Goal: Task Accomplishment & Management: Complete application form

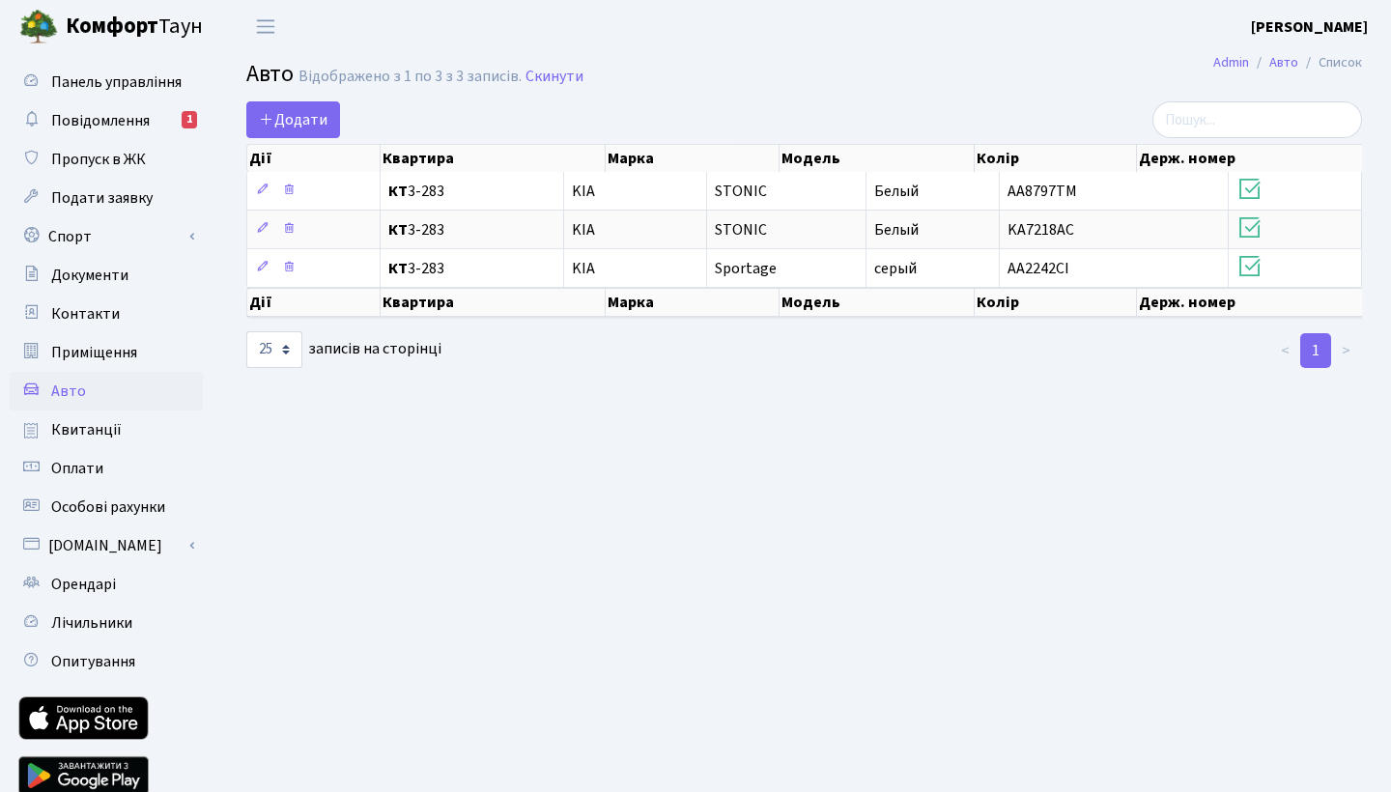
select select "25"
click at [295, 124] on span "Додати" at bounding box center [293, 119] width 69 height 21
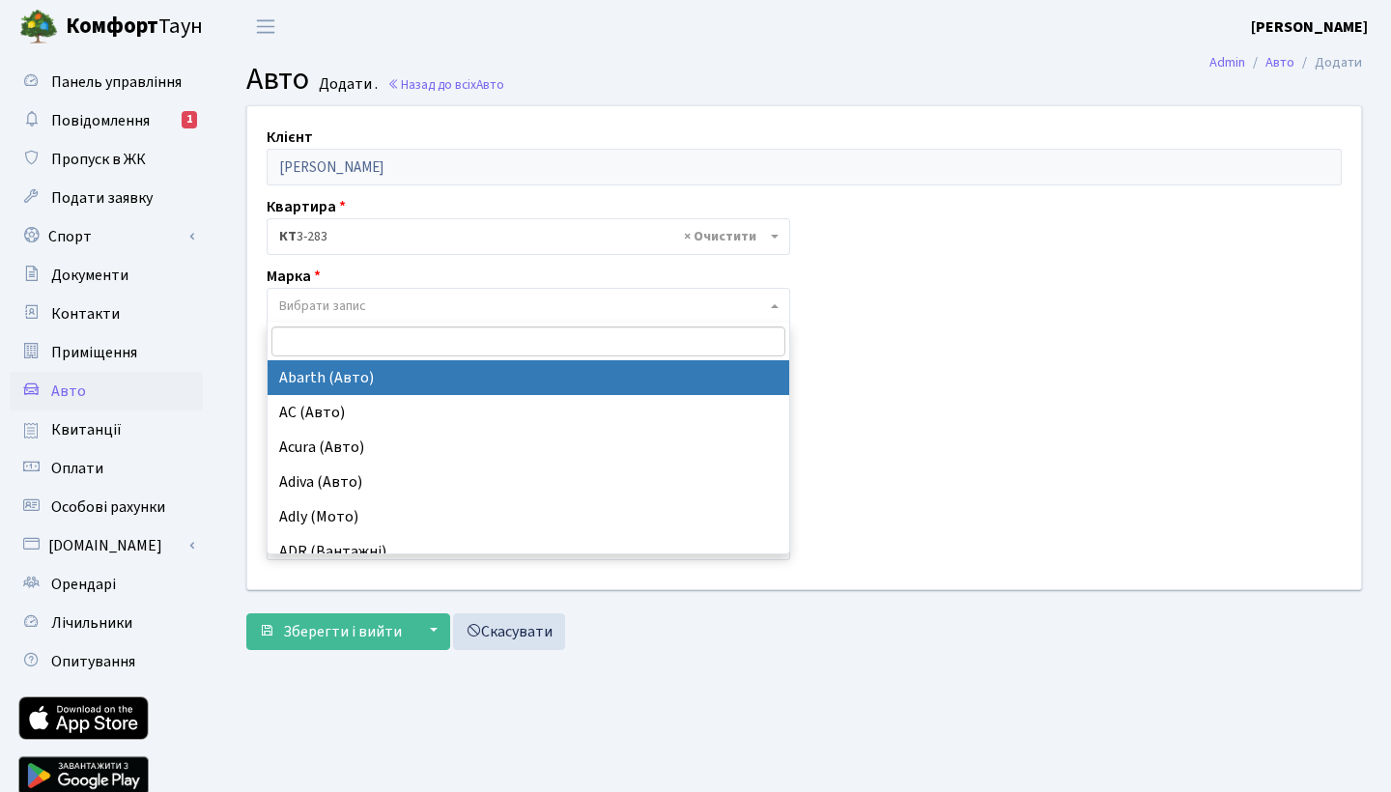
click at [778, 308] on span at bounding box center [777, 306] width 4 height 37
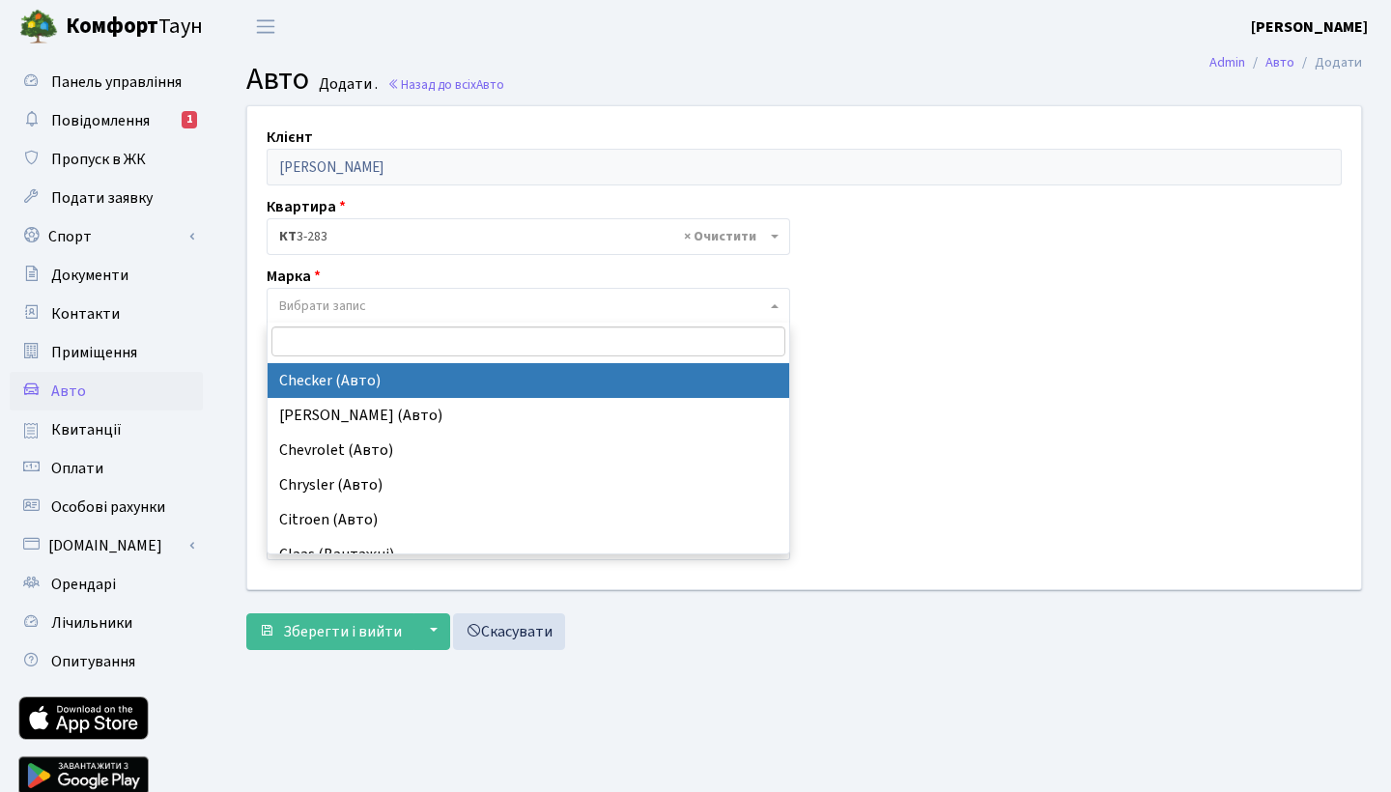
scroll to position [3094, 0]
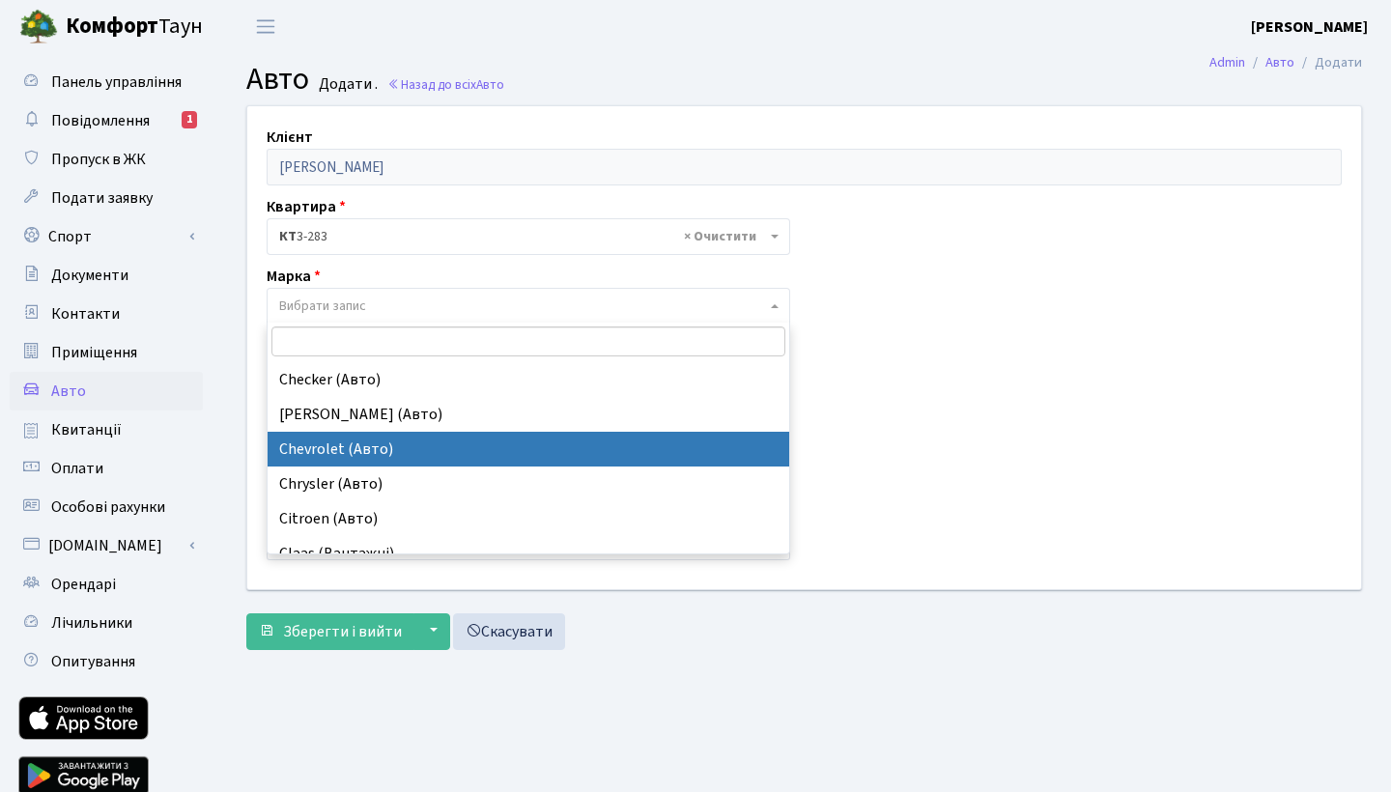
select select "30"
select select
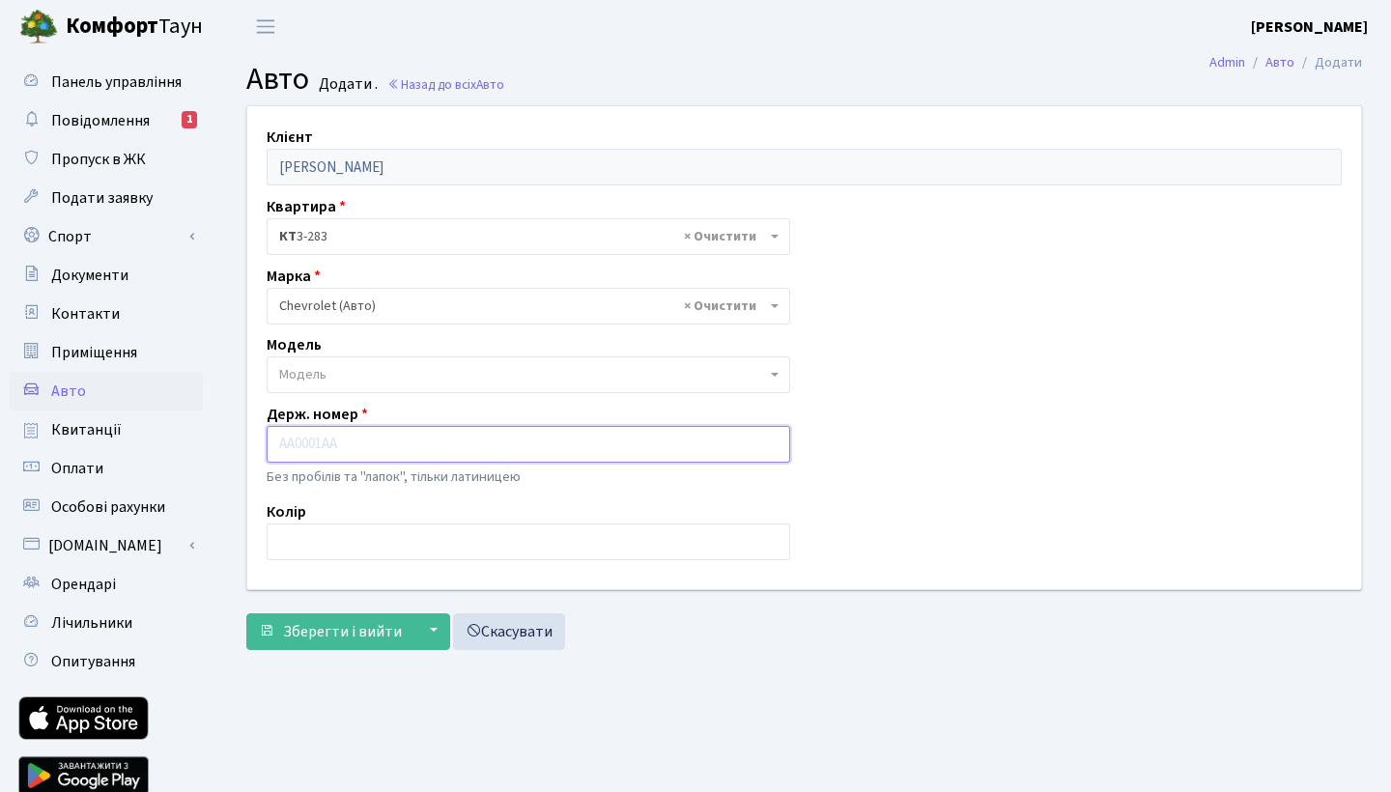
click at [385, 442] on input "text" at bounding box center [529, 444] width 524 height 37
type input "D"
type input "BA4942CC"
click at [387, 542] on input "text" at bounding box center [529, 542] width 524 height 37
click at [348, 633] on span "Зберегти і вийти" at bounding box center [342, 631] width 119 height 21
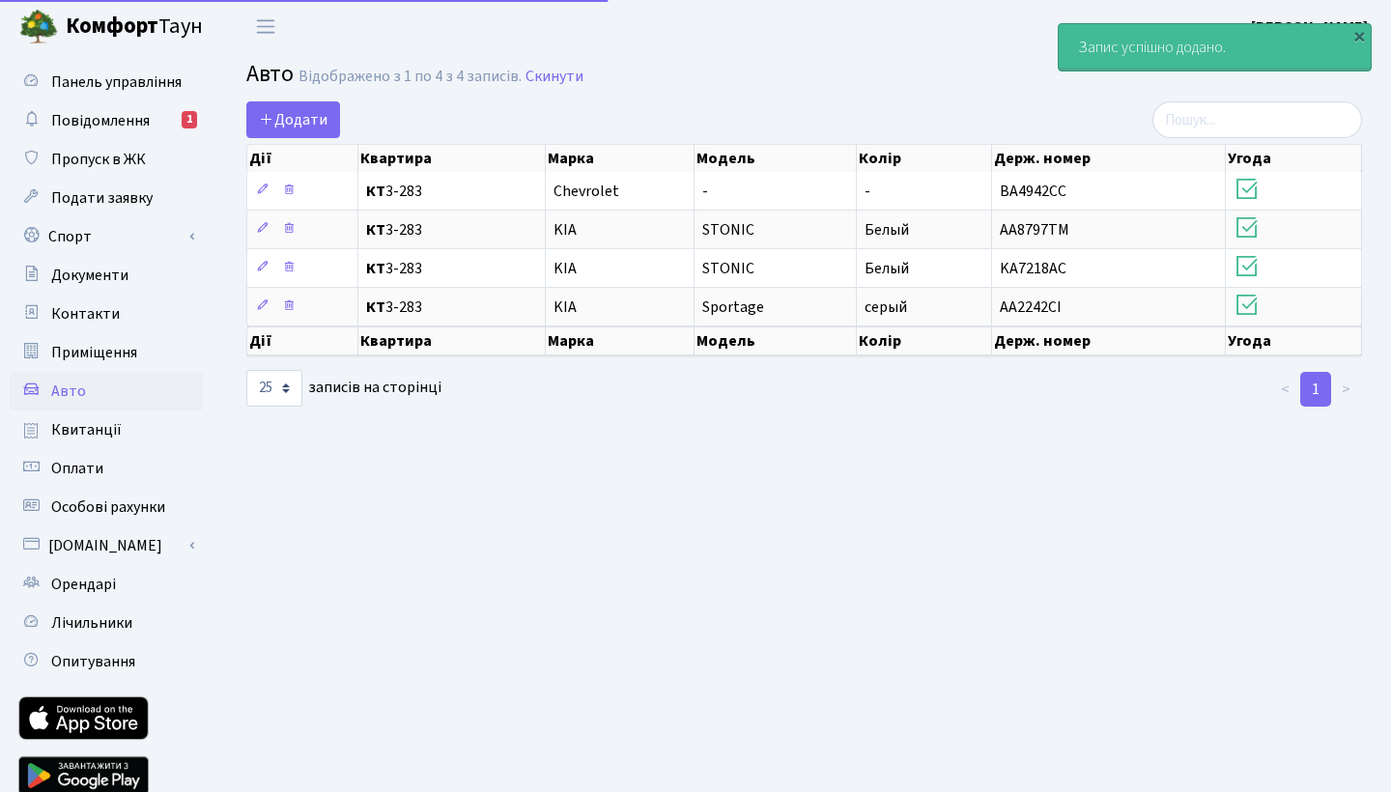
select select "25"
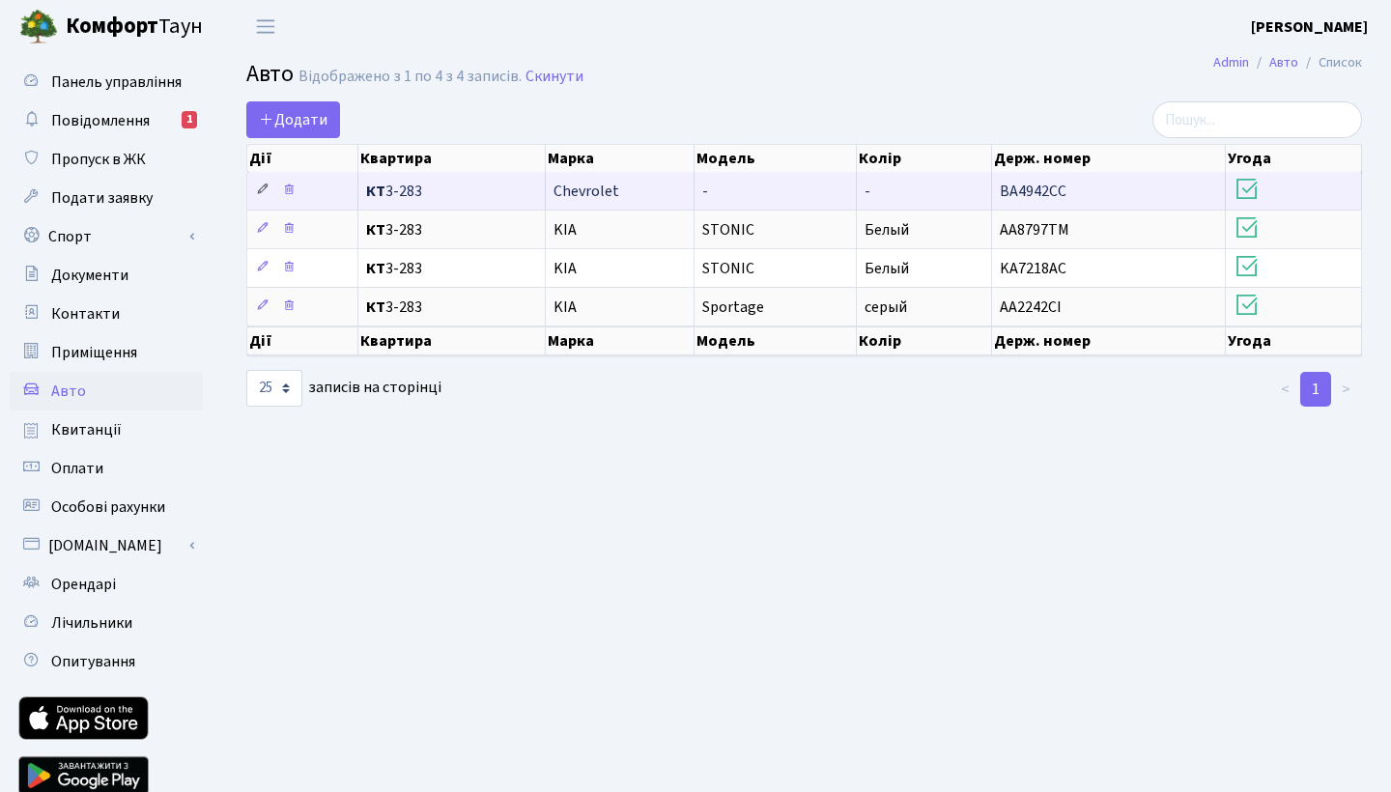
click at [258, 188] on icon at bounding box center [263, 190] width 14 height 14
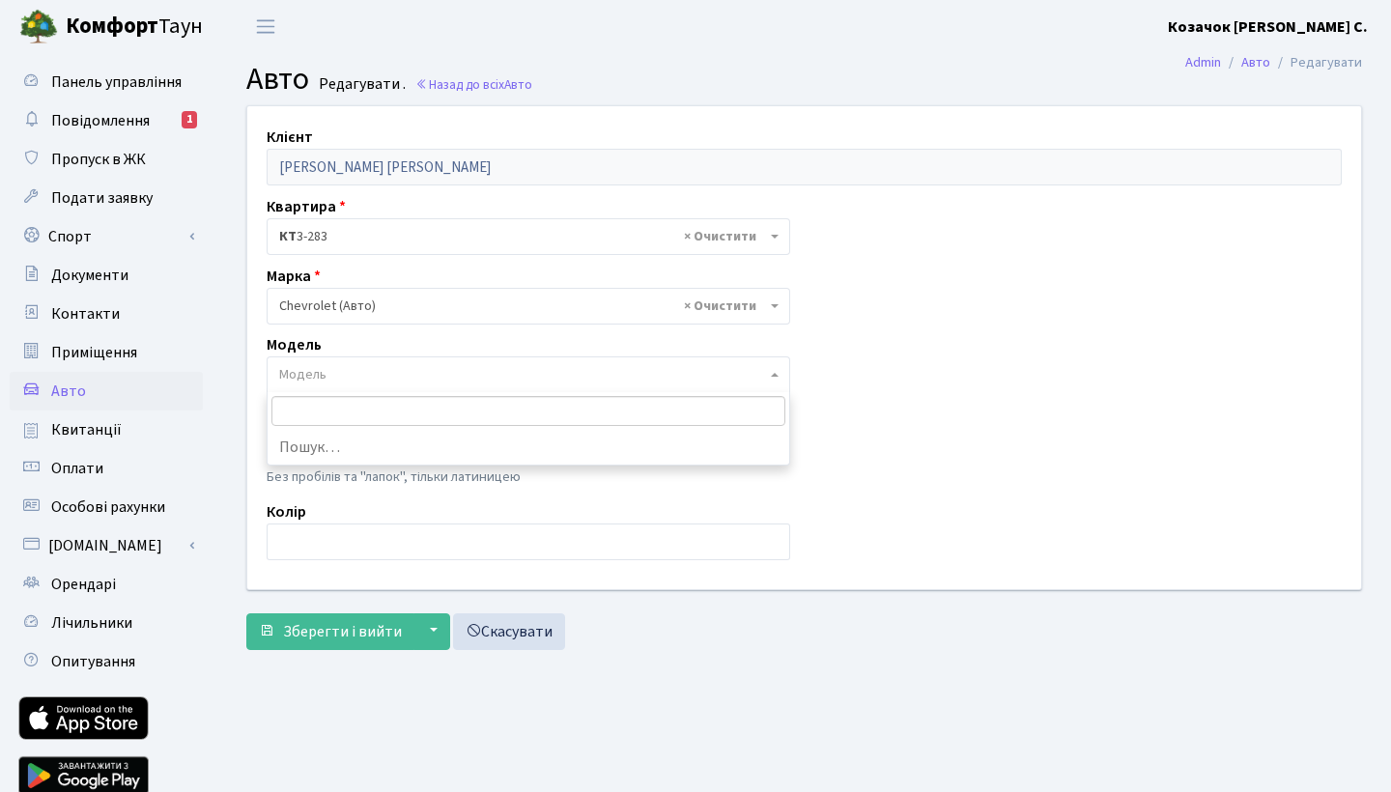
click at [772, 373] on b at bounding box center [775, 375] width 8 height 4
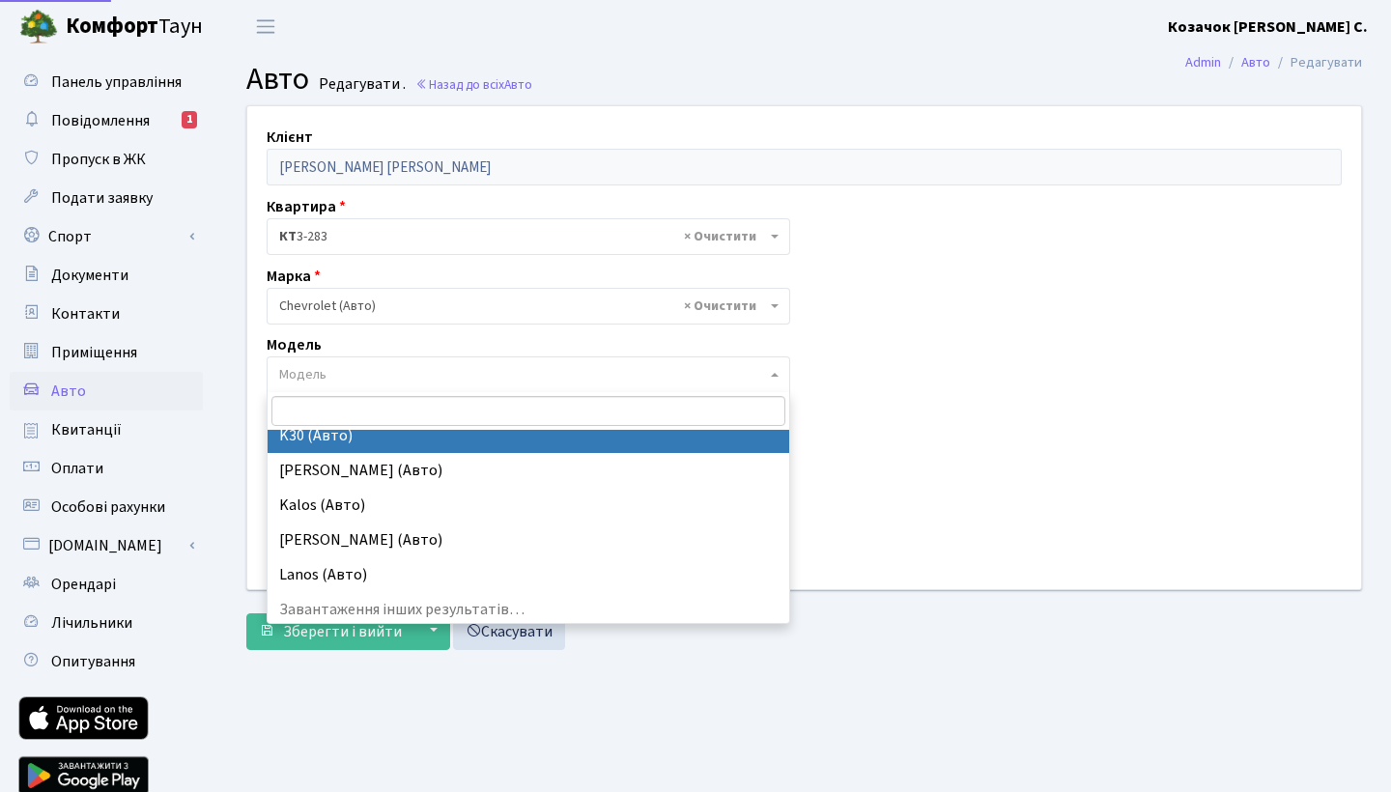
scroll to position [2283, 0]
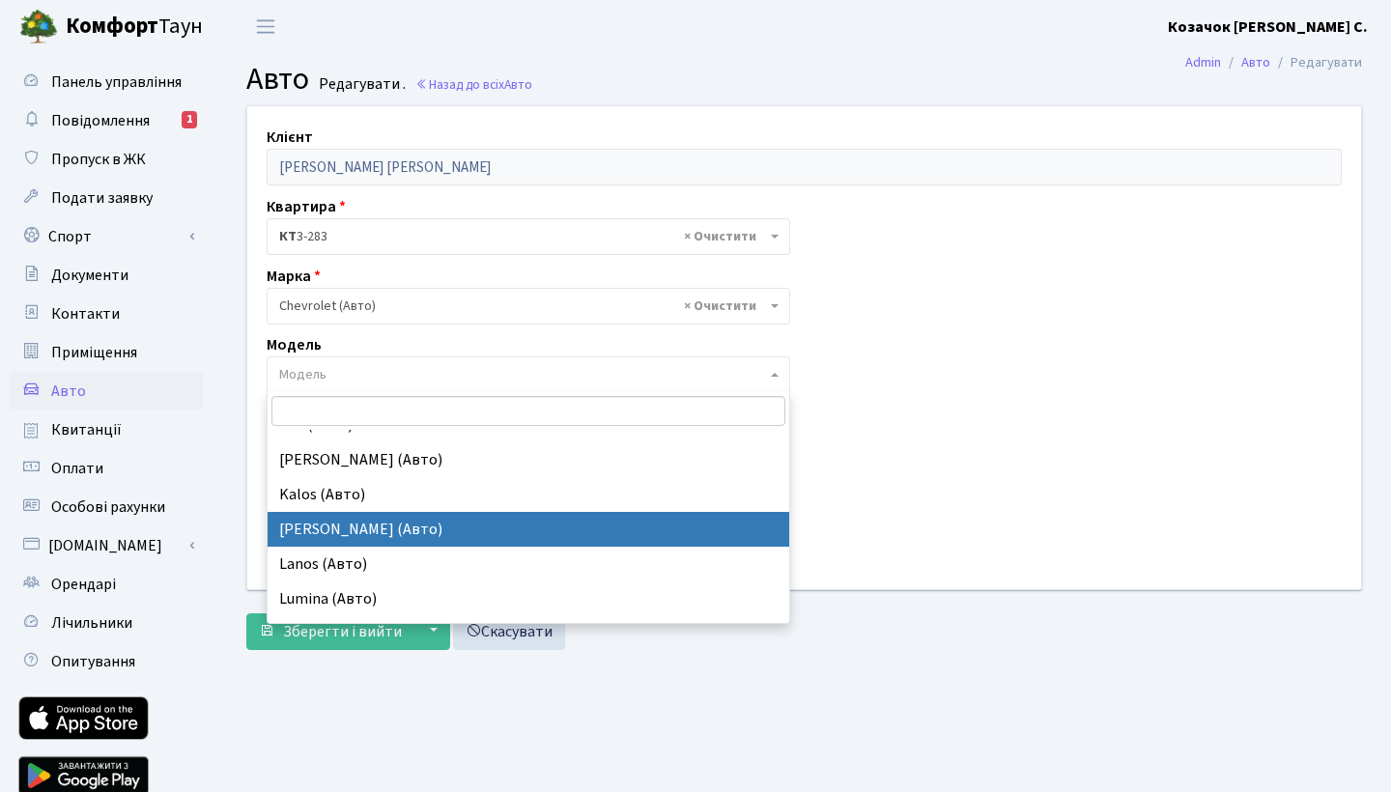
select select "350"
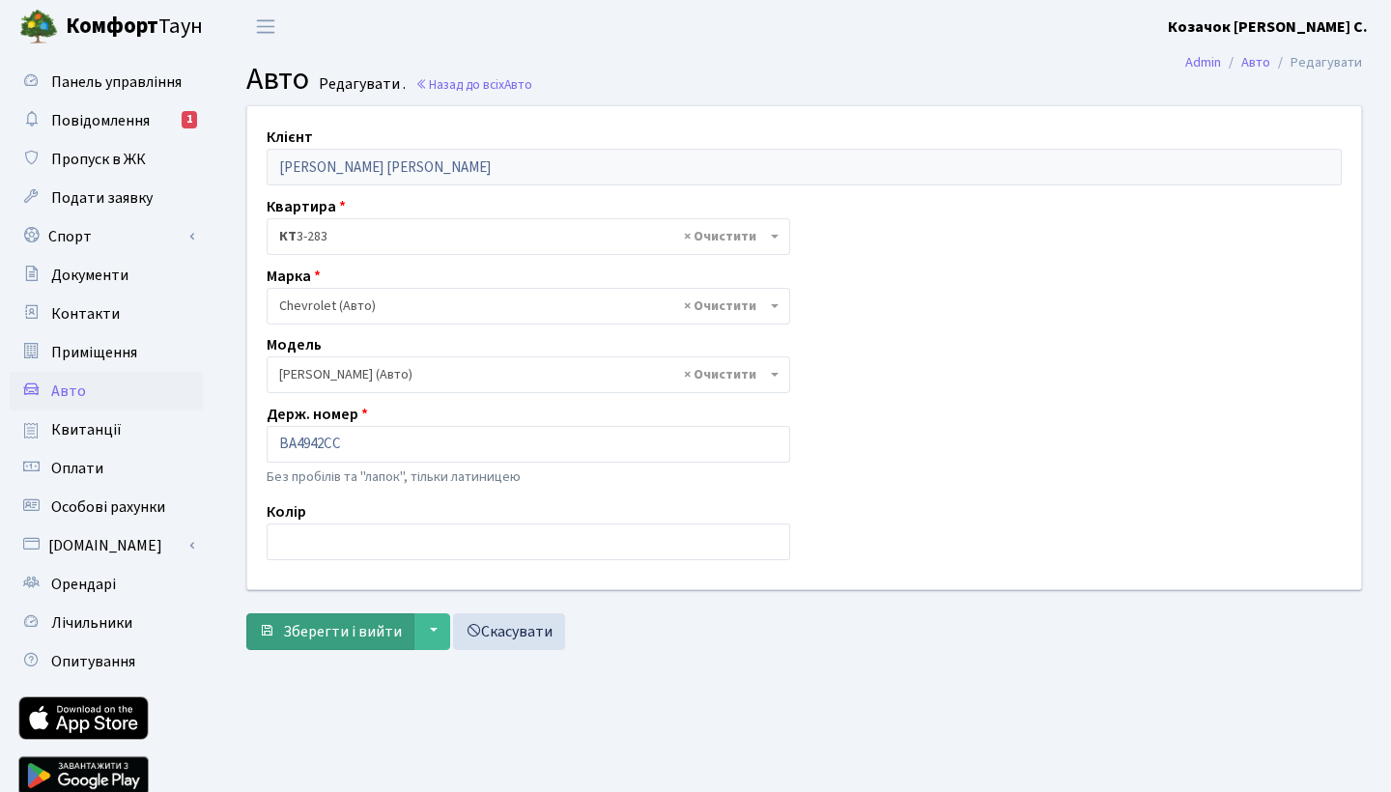
click at [341, 628] on span "Зберегти і вийти" at bounding box center [342, 631] width 119 height 21
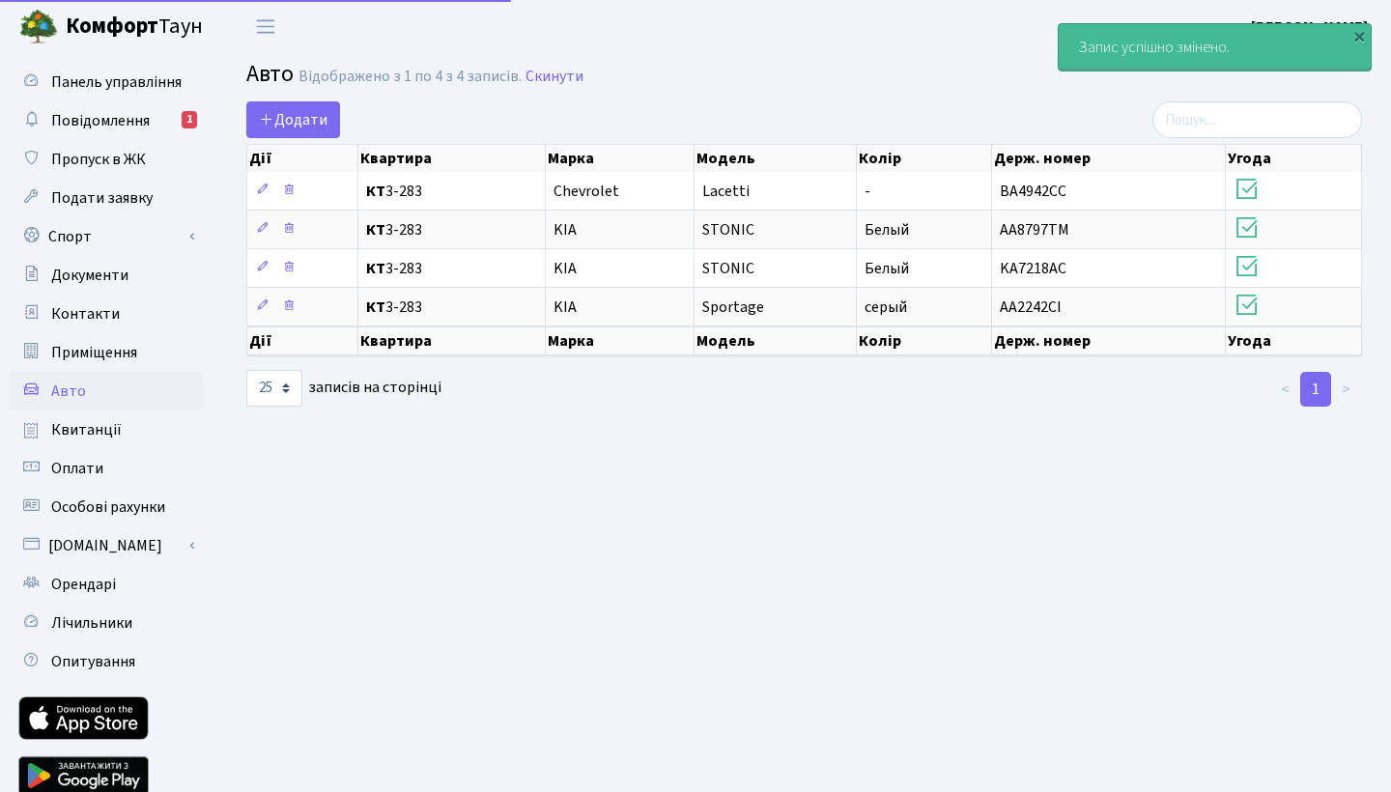
select select "25"
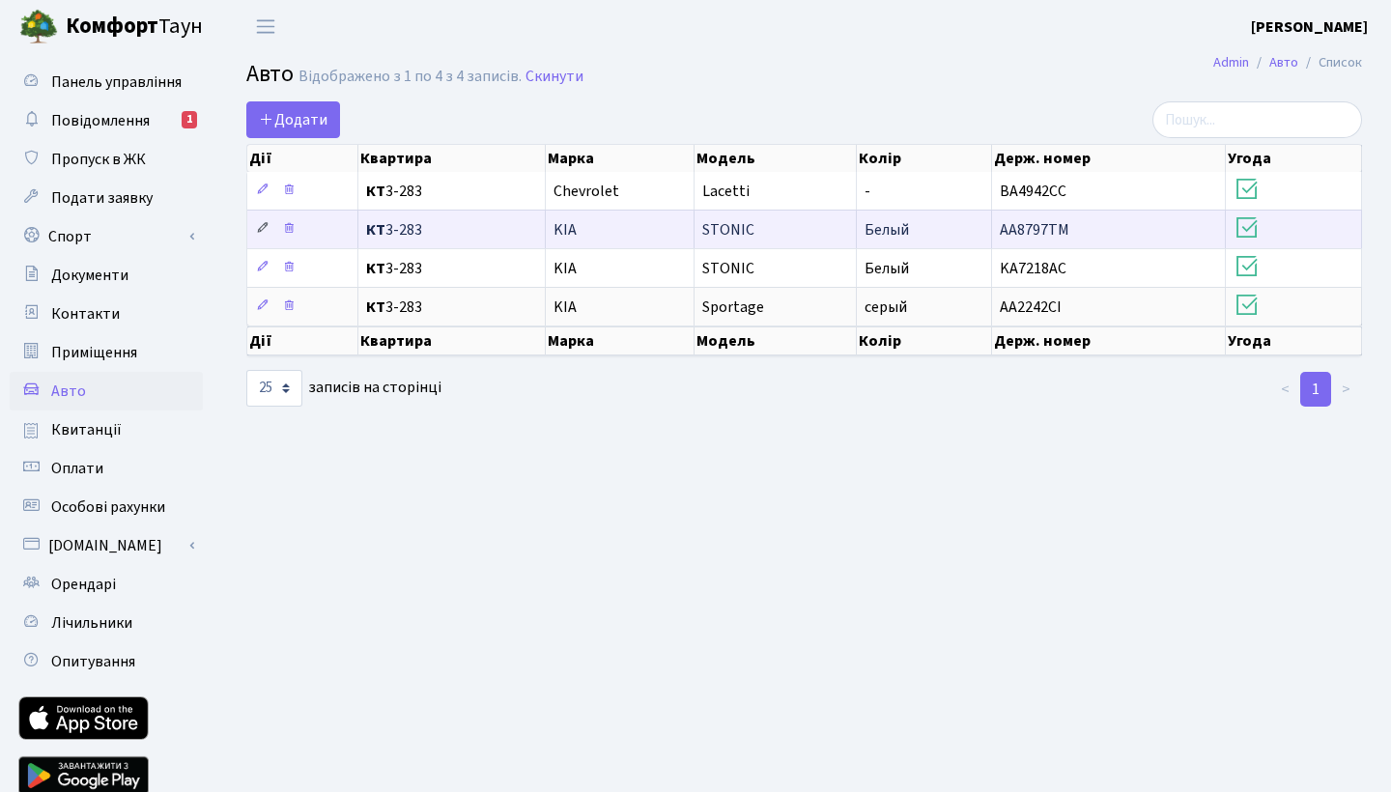
click at [265, 227] on icon at bounding box center [263, 228] width 14 height 14
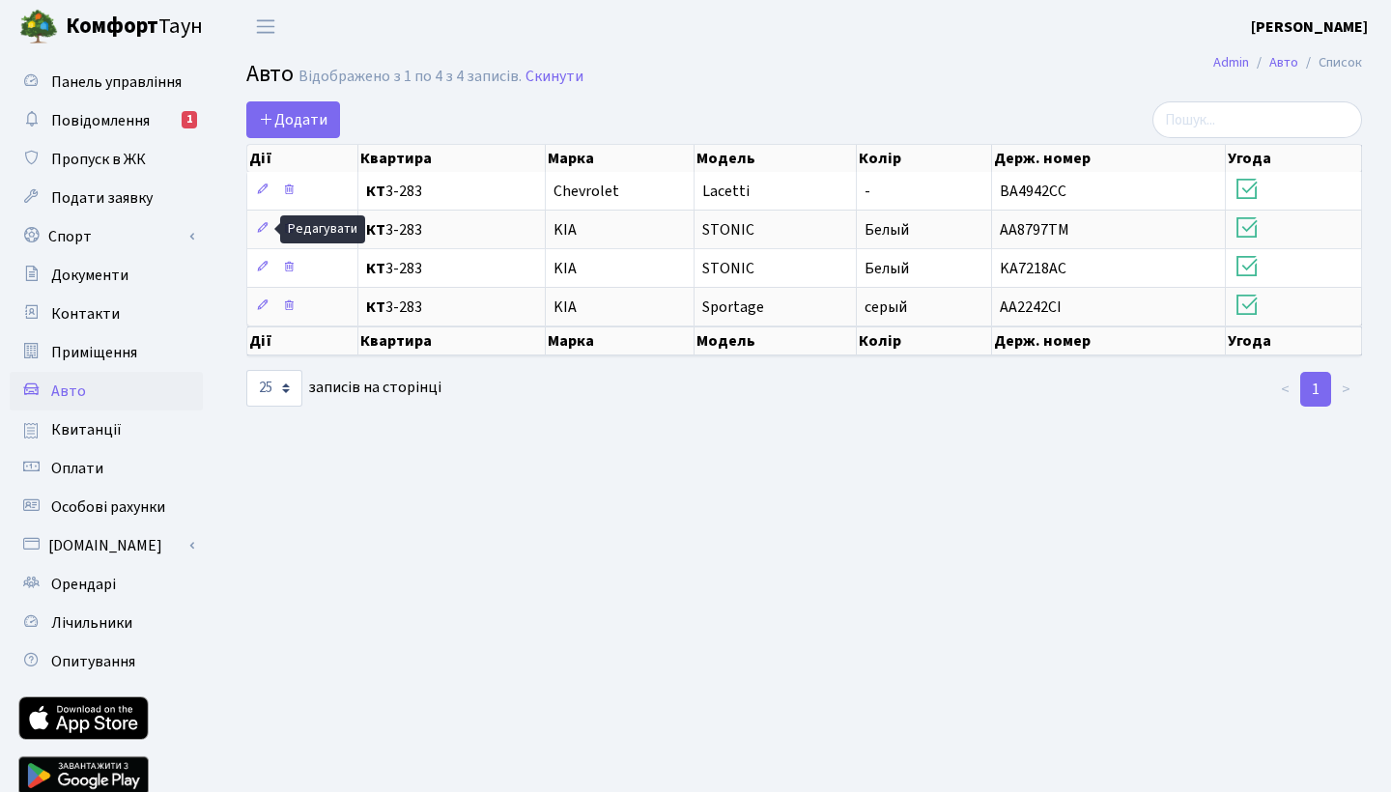
click at [356, 502] on main "Admin Авто Список Авто Відображено з 1 по 4 з 4 записів. Скинути Додати Дії Ква…" at bounding box center [804, 437] width 1174 height 768
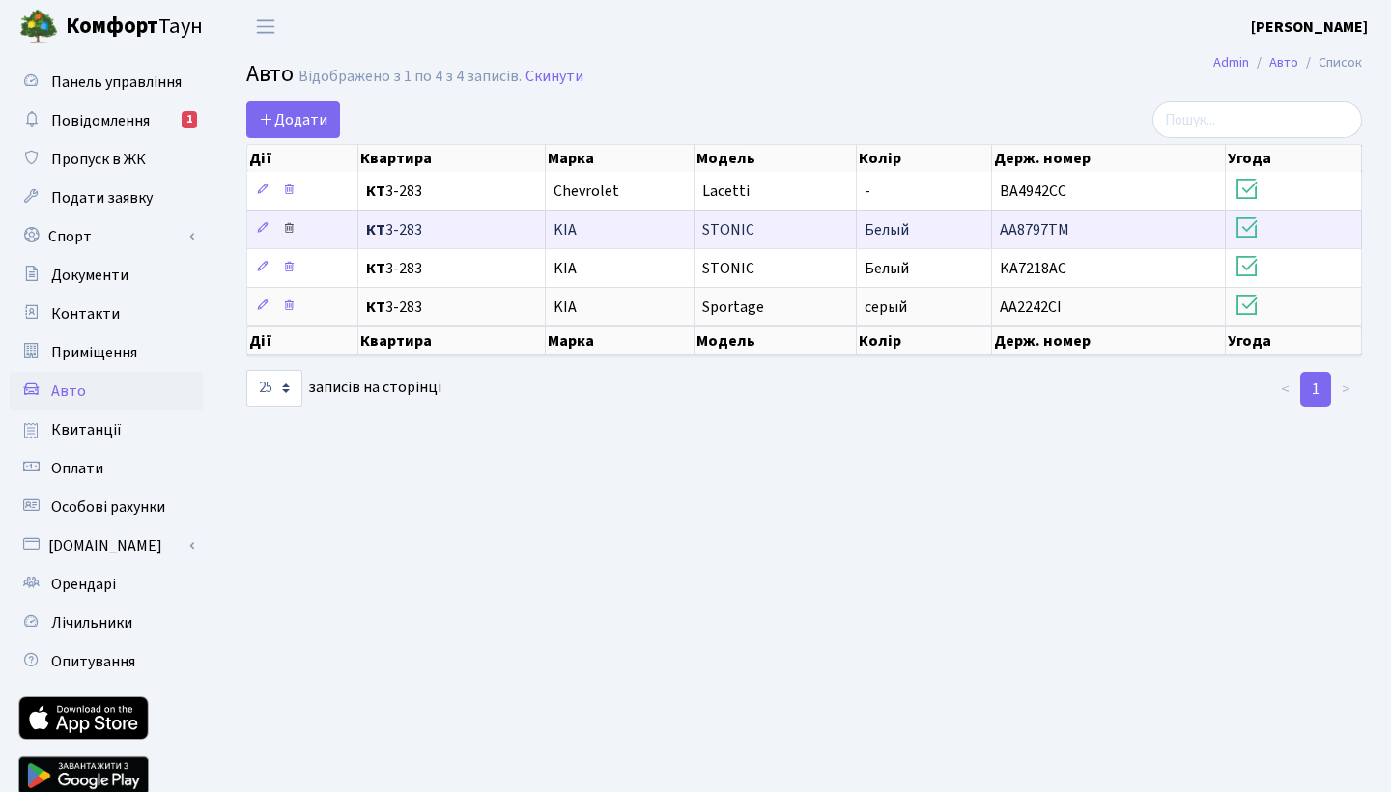
click at [292, 226] on icon at bounding box center [289, 228] width 14 height 14
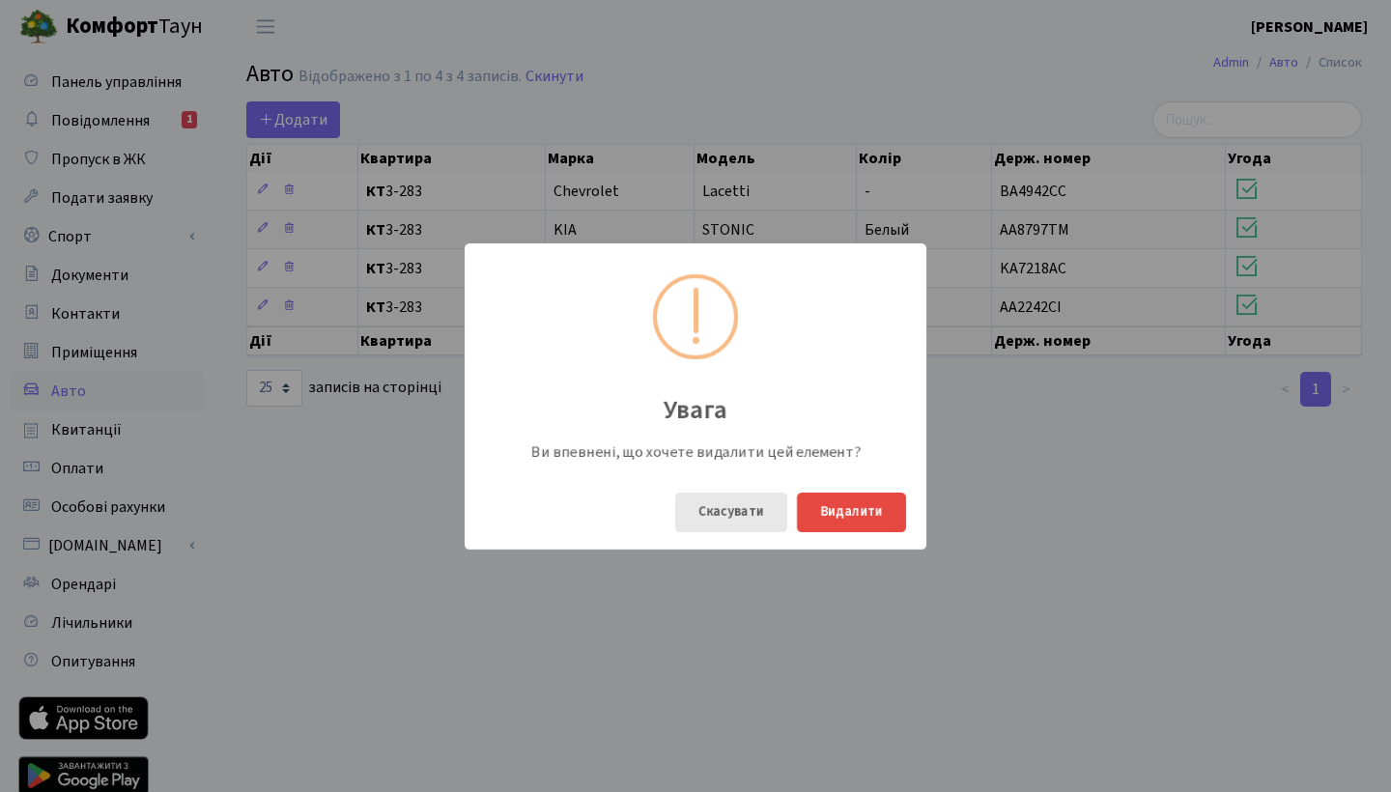
click at [734, 517] on button "Скасувати" at bounding box center [731, 513] width 112 height 40
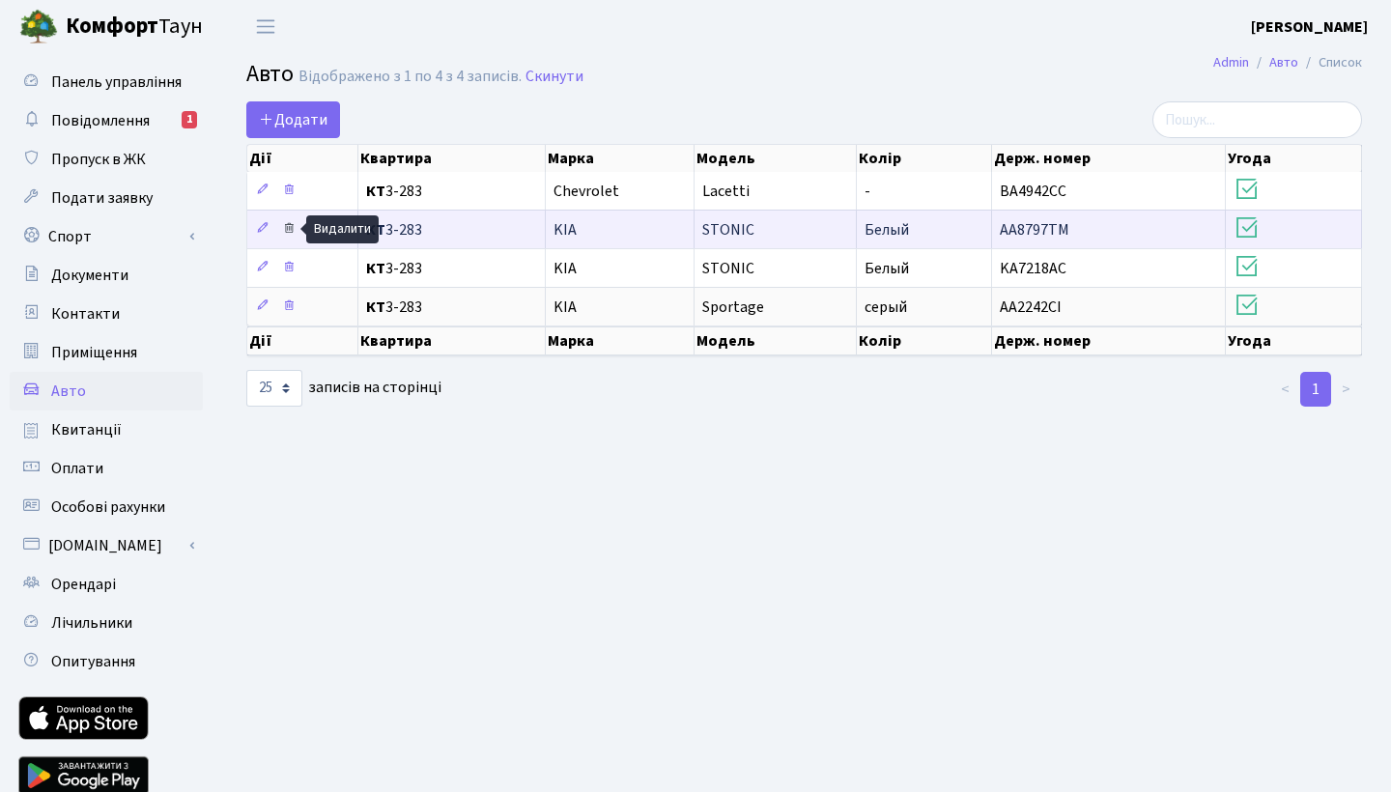
click at [293, 230] on icon at bounding box center [289, 228] width 14 height 14
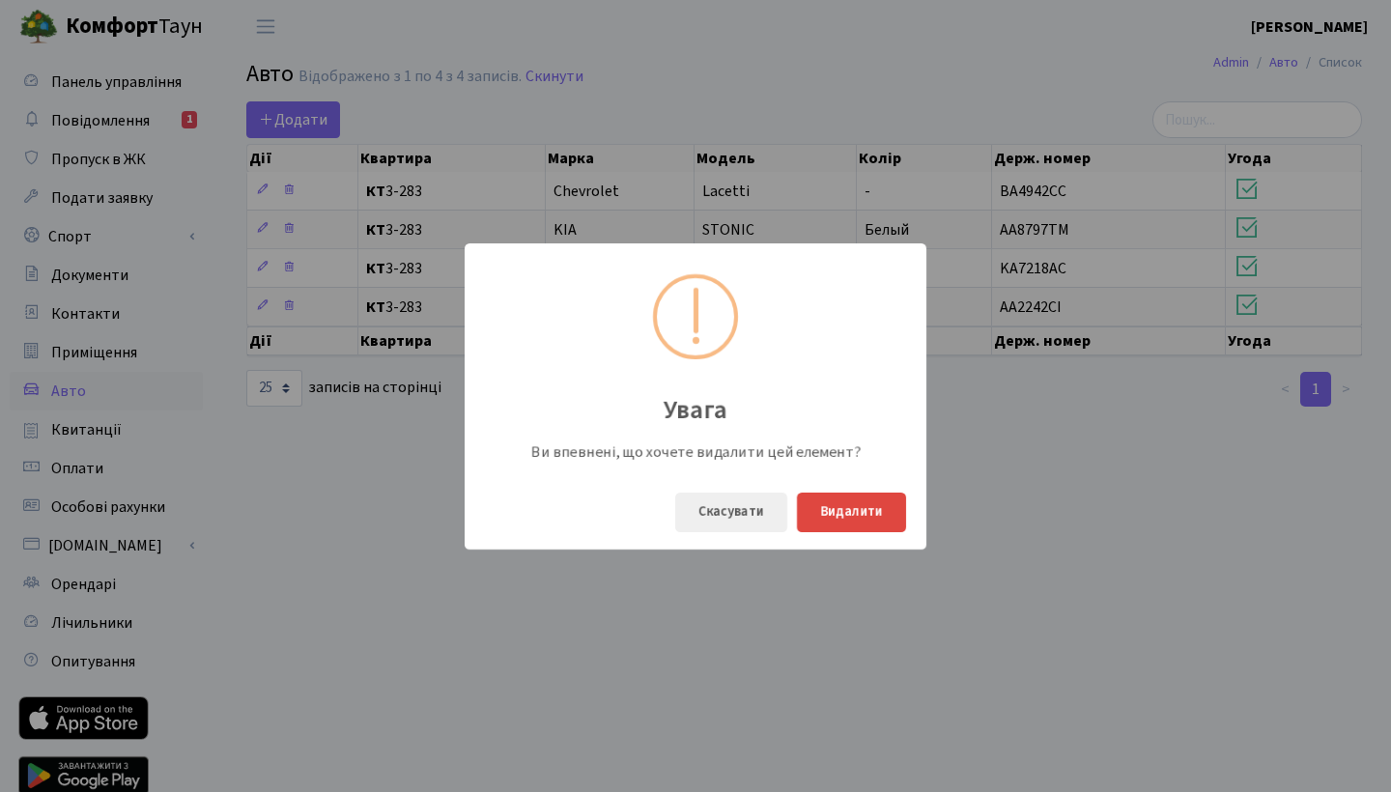
click at [851, 506] on button "Видалити" at bounding box center [851, 513] width 109 height 40
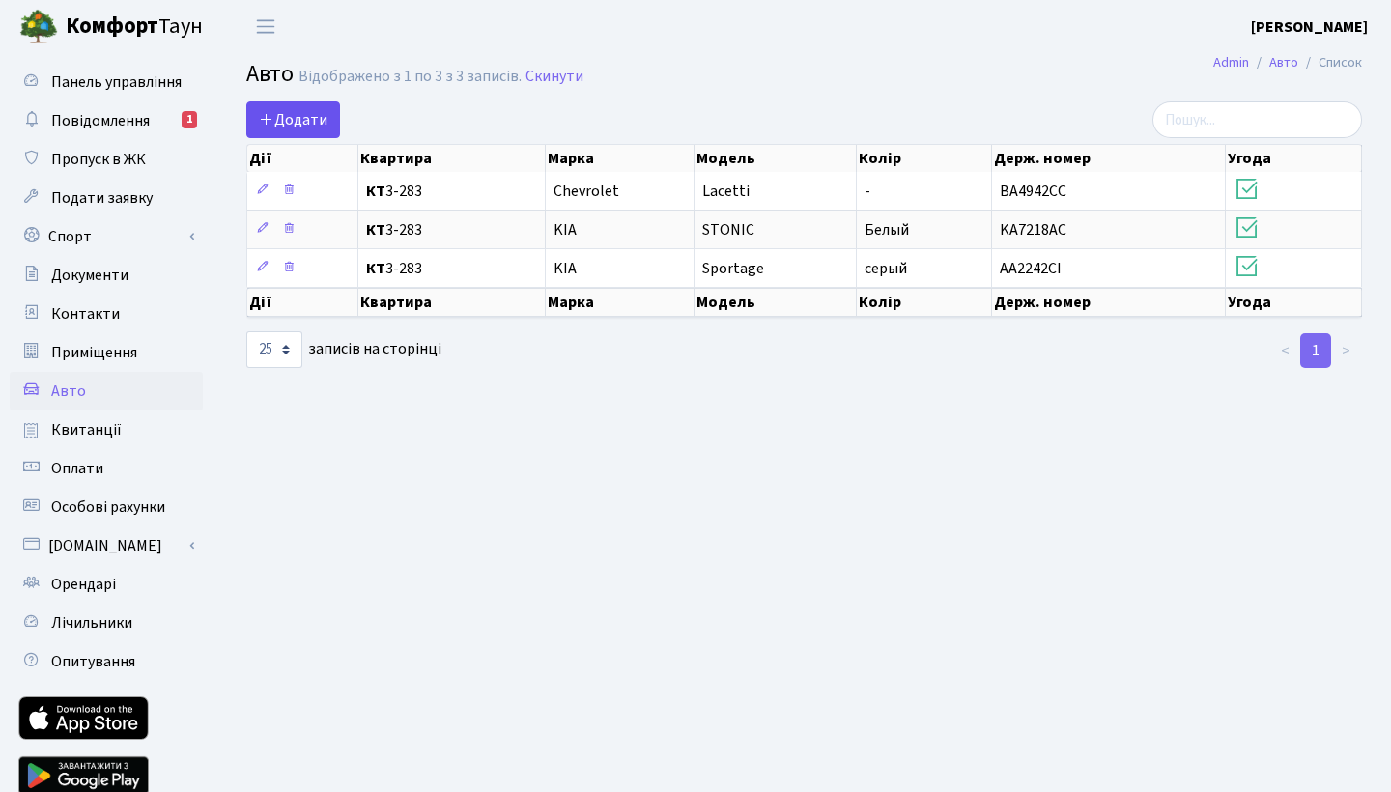
click at [295, 126] on span "Додати" at bounding box center [293, 119] width 69 height 21
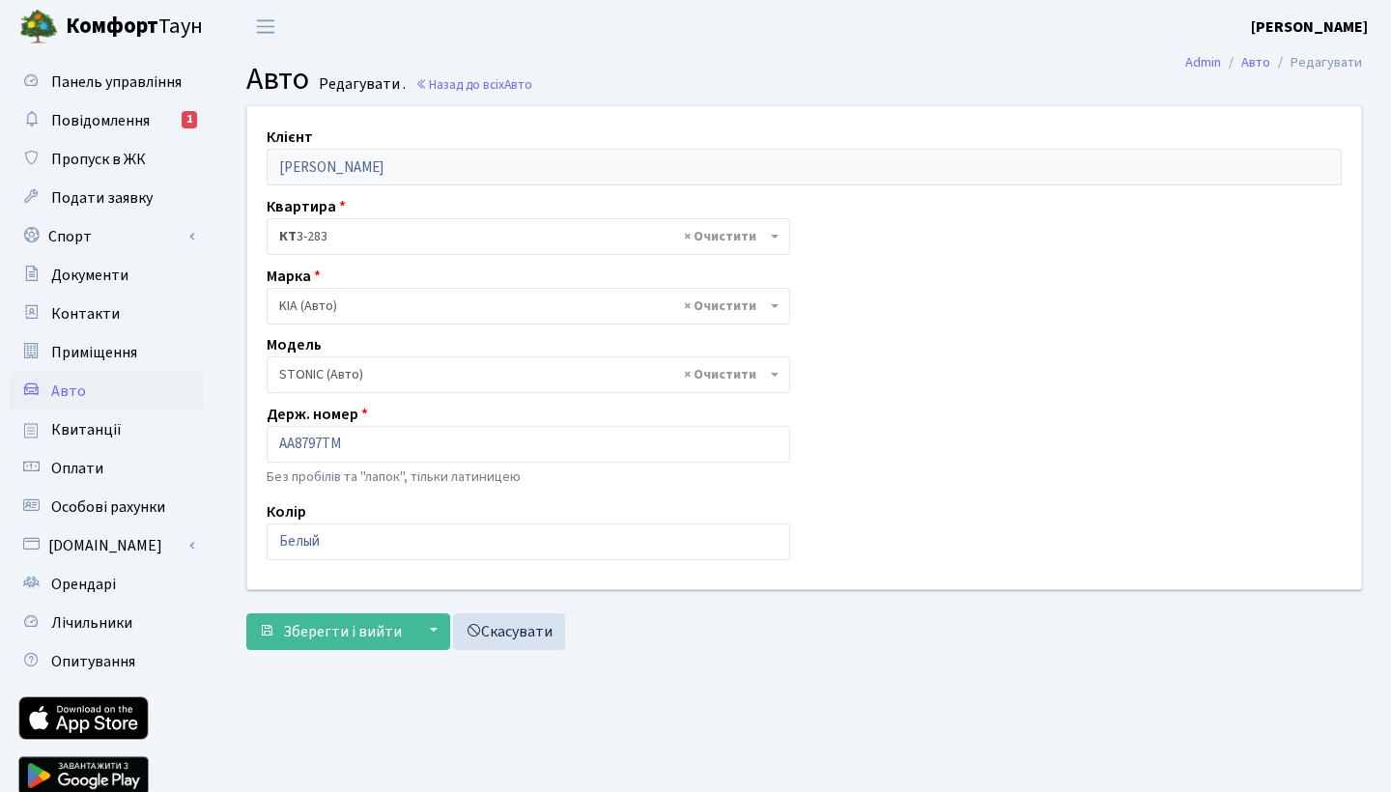
select select "2635"
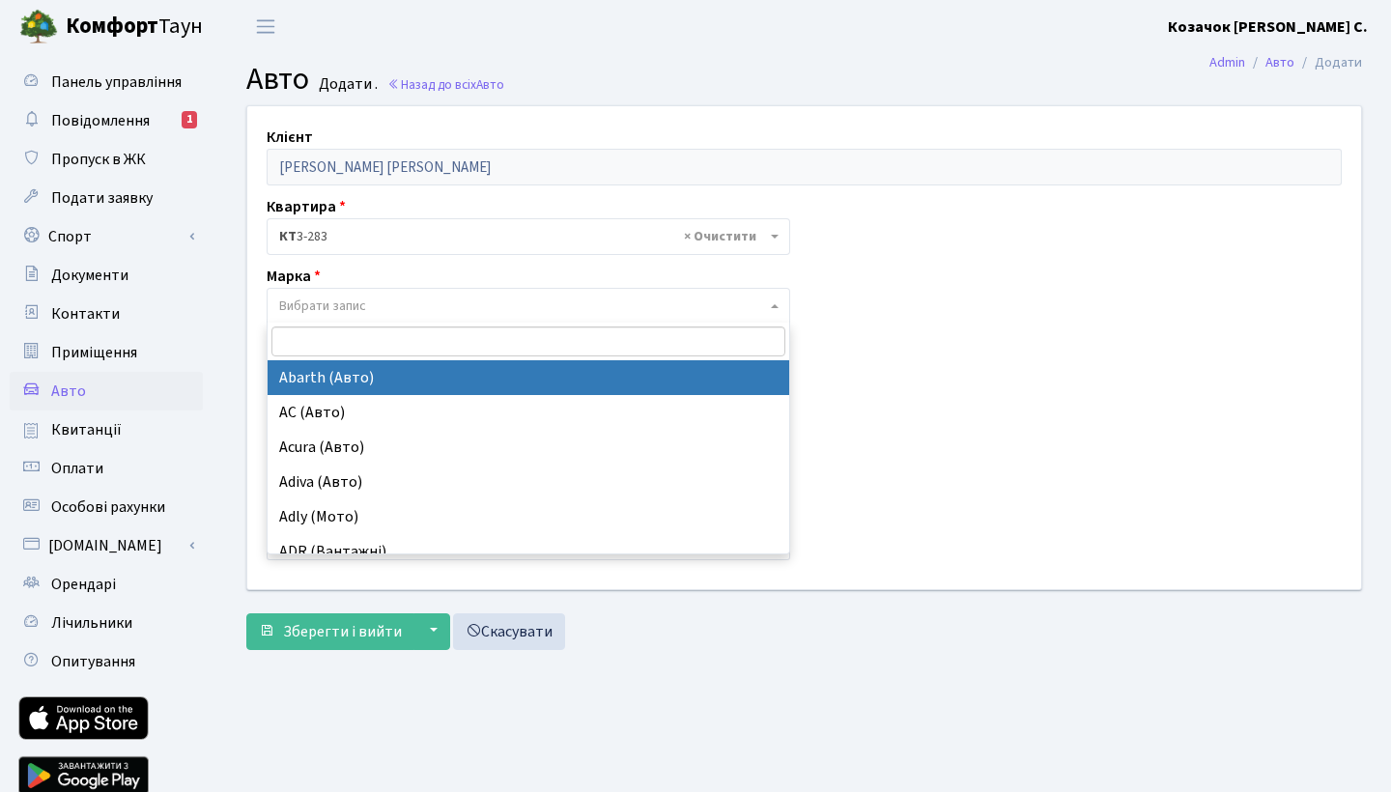
click at [775, 308] on span at bounding box center [777, 306] width 4 height 37
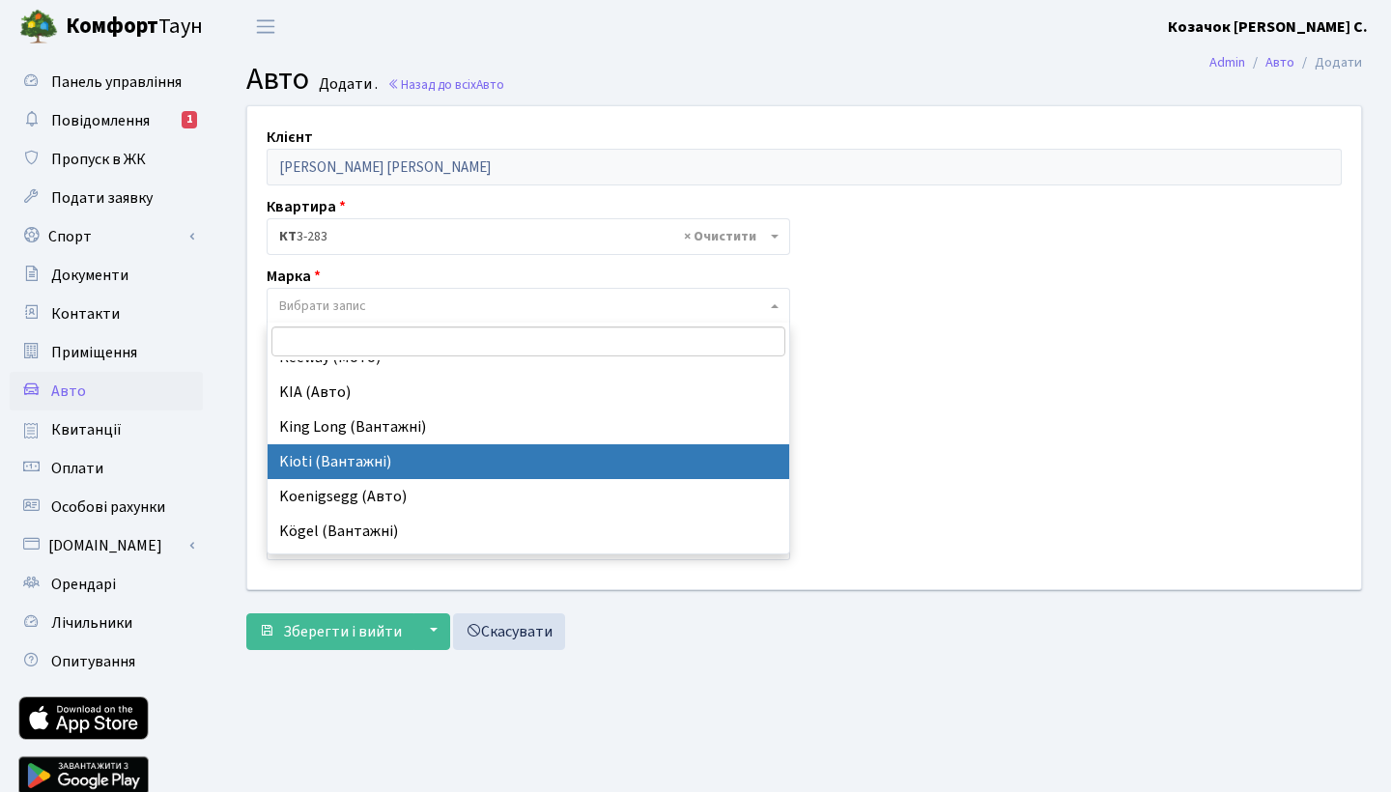
scroll to position [8150, 0]
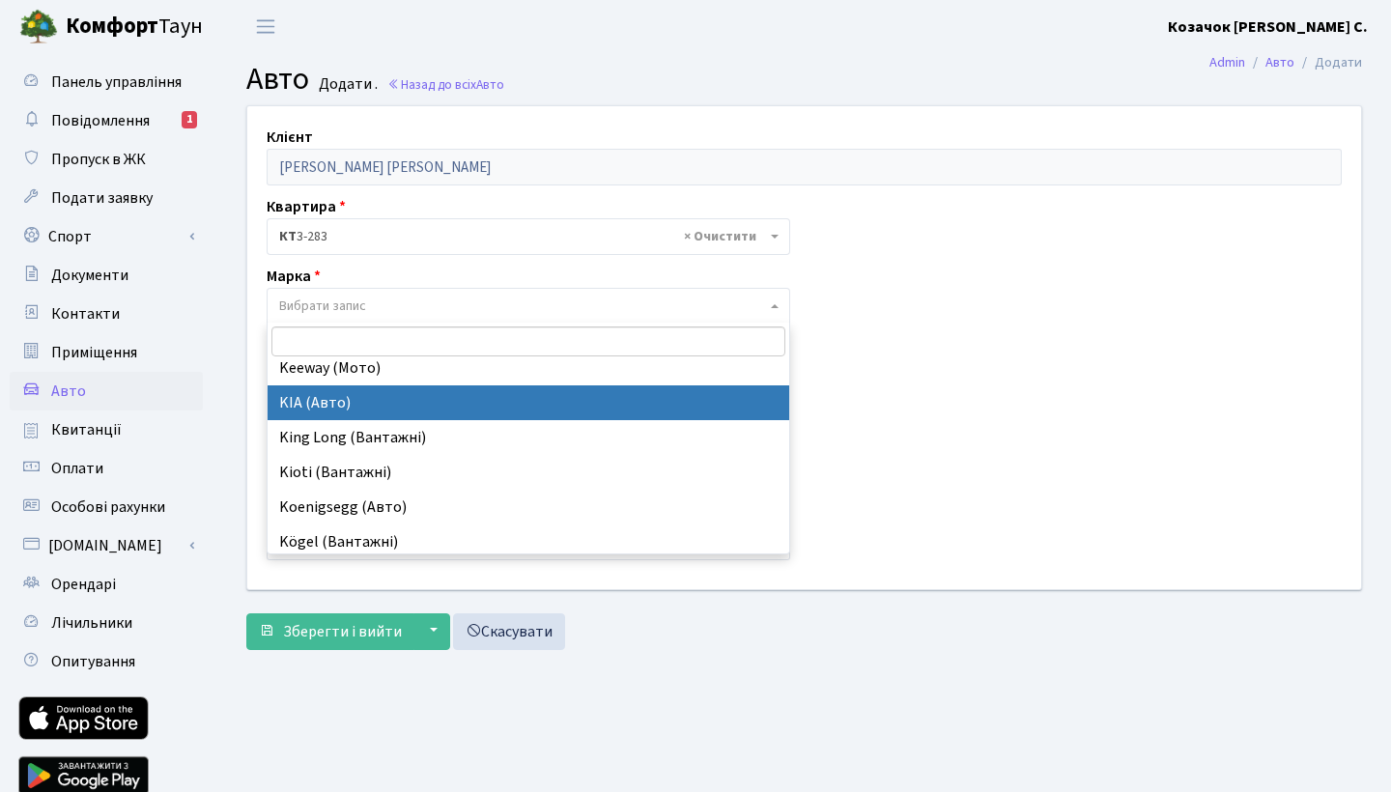
select select "71"
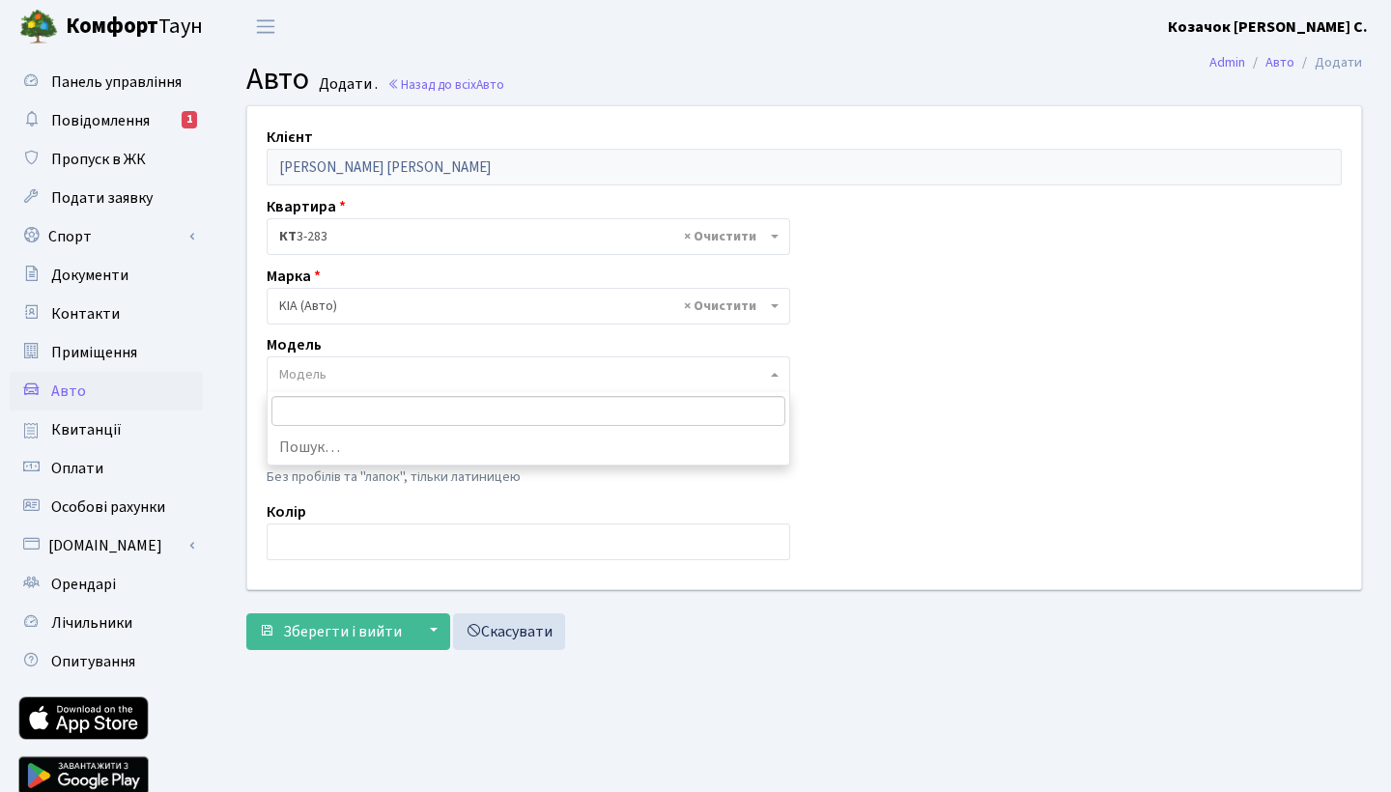
click at [612, 381] on span "Модель" at bounding box center [522, 374] width 487 height 19
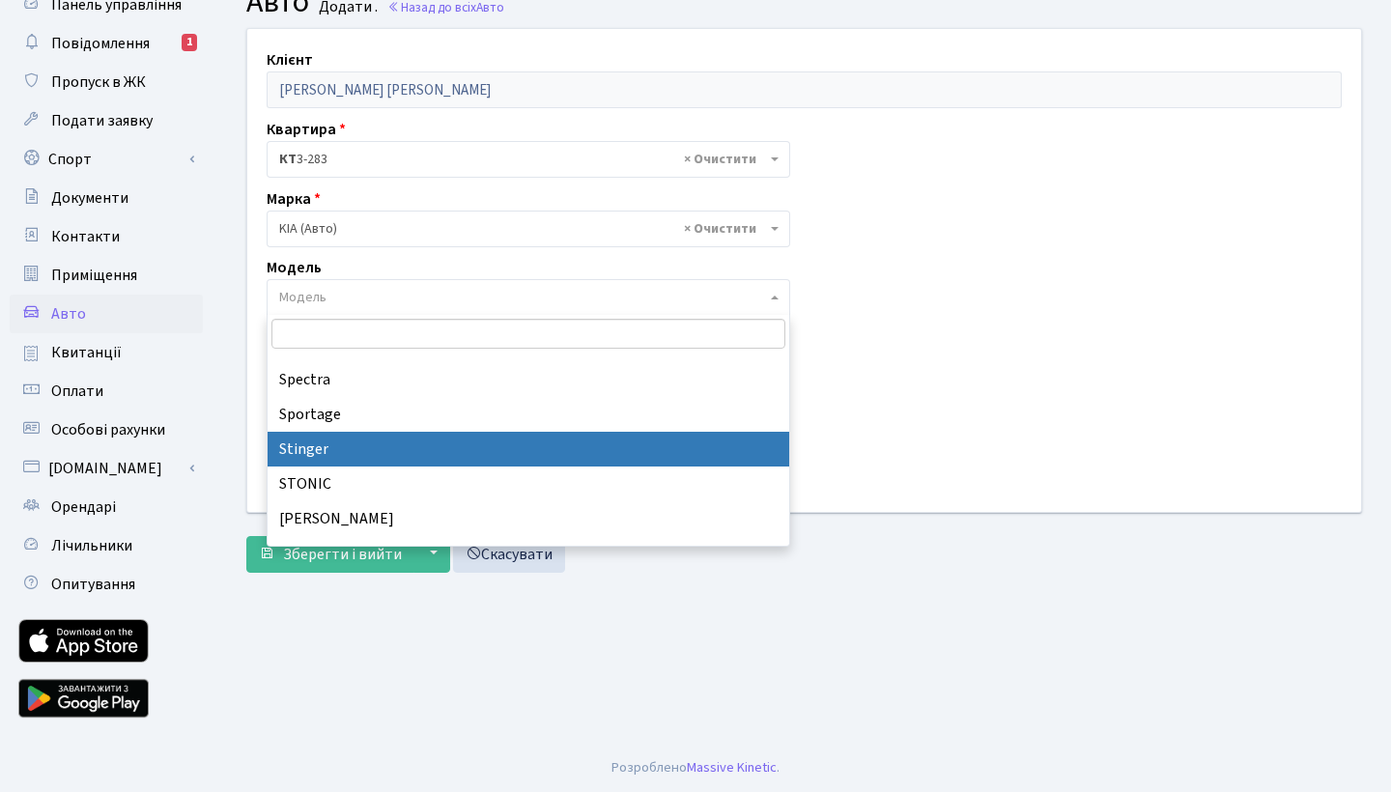
scroll to position [1418, 0]
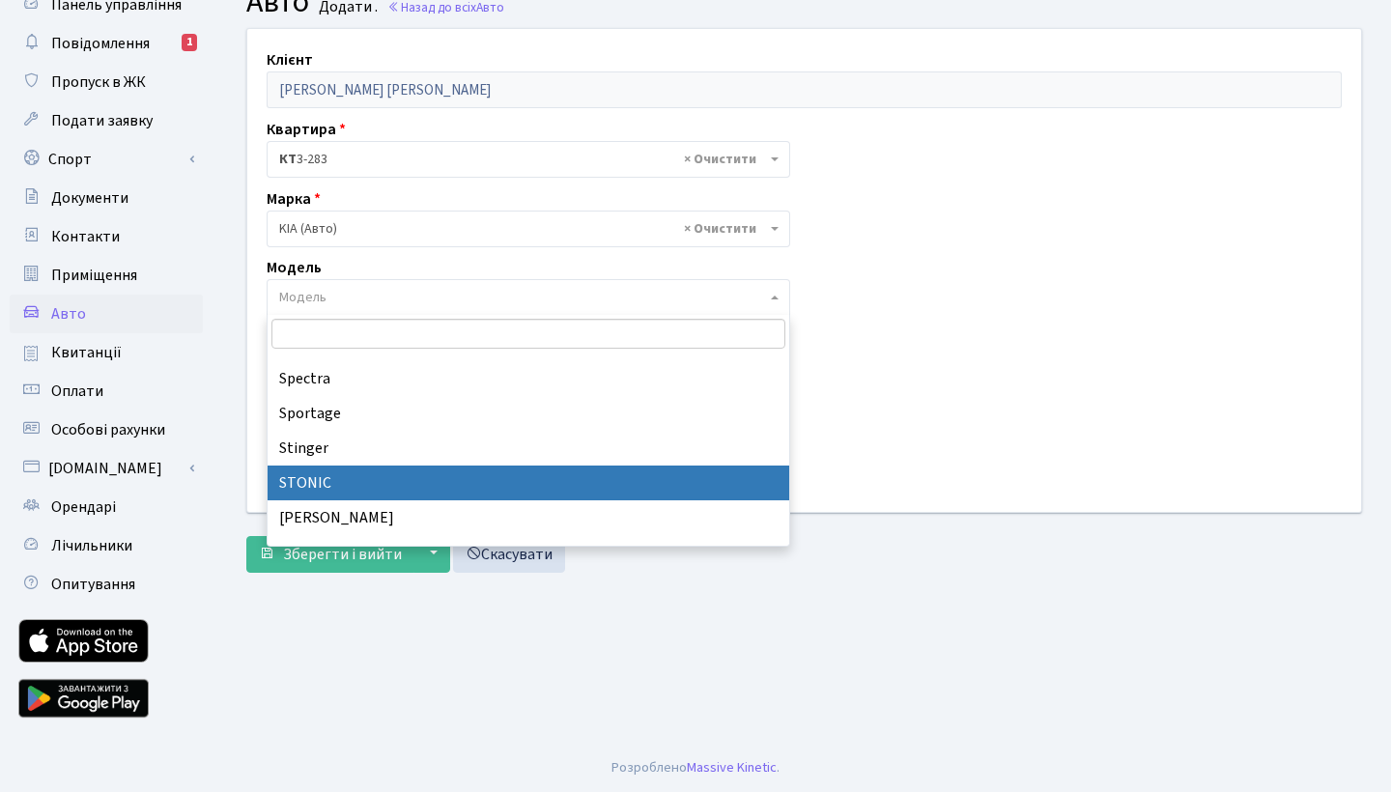
select select "2635"
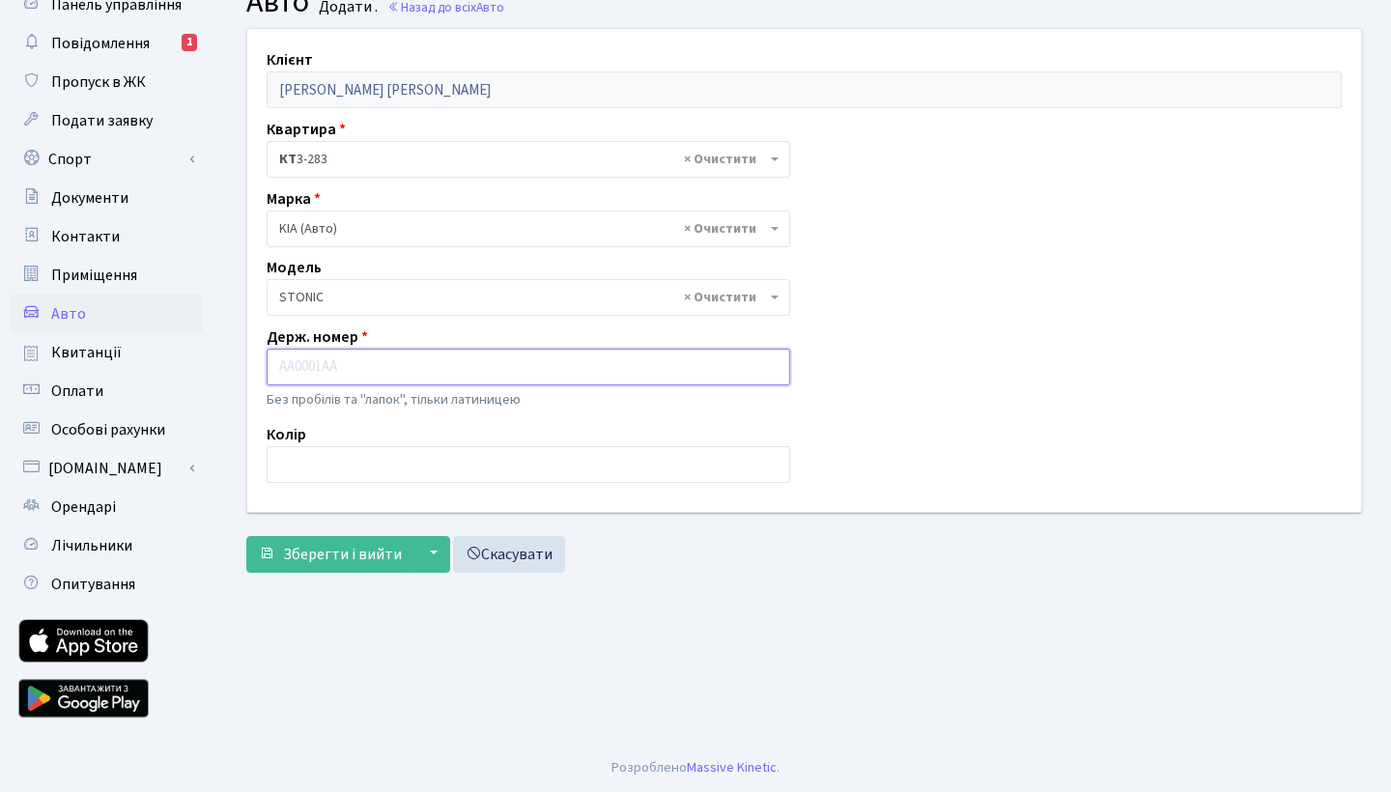
click at [460, 364] on input "text" at bounding box center [529, 367] width 524 height 37
type input "AA8797TM"
click at [447, 457] on input "text" at bounding box center [529, 464] width 524 height 37
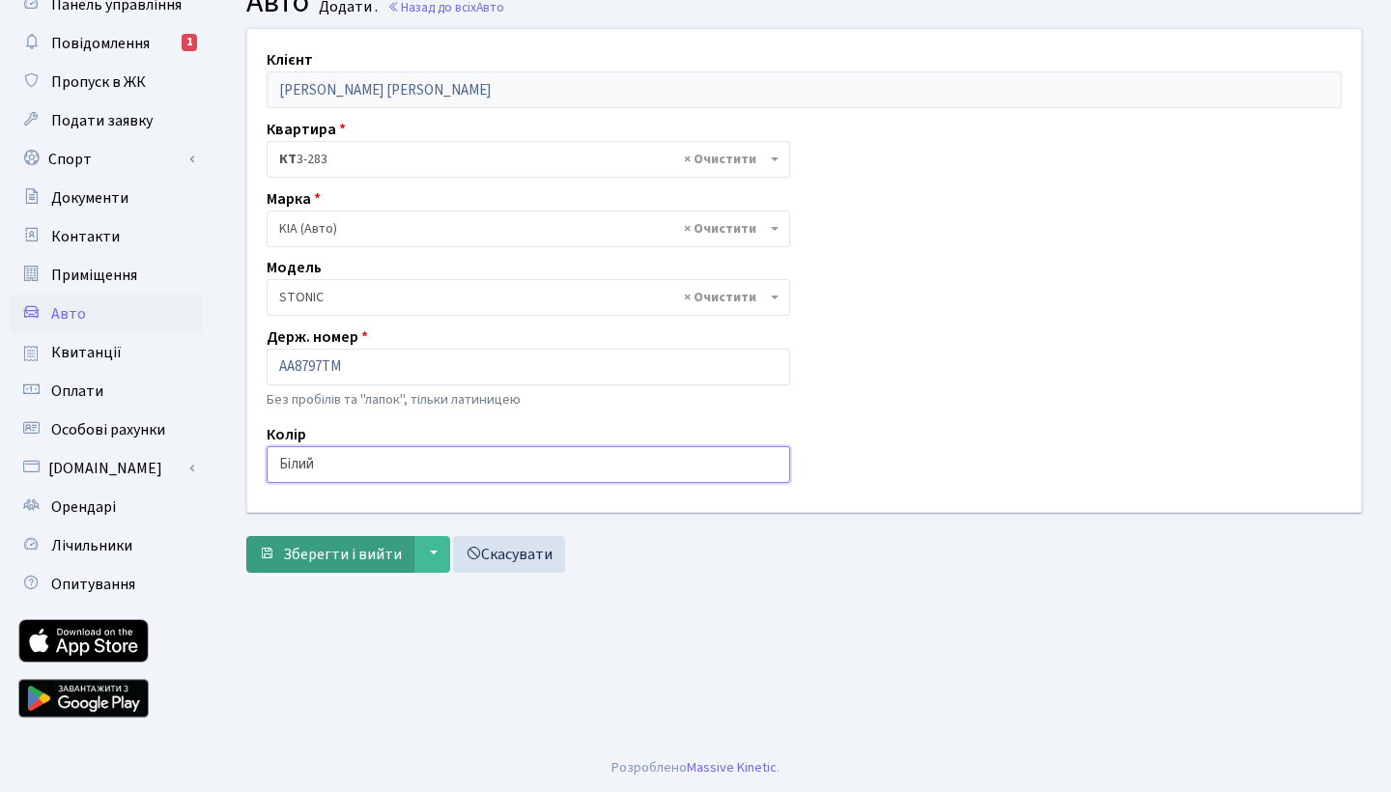
type input "Білий"
click at [334, 550] on span "Зберегти і вийти" at bounding box center [342, 554] width 119 height 21
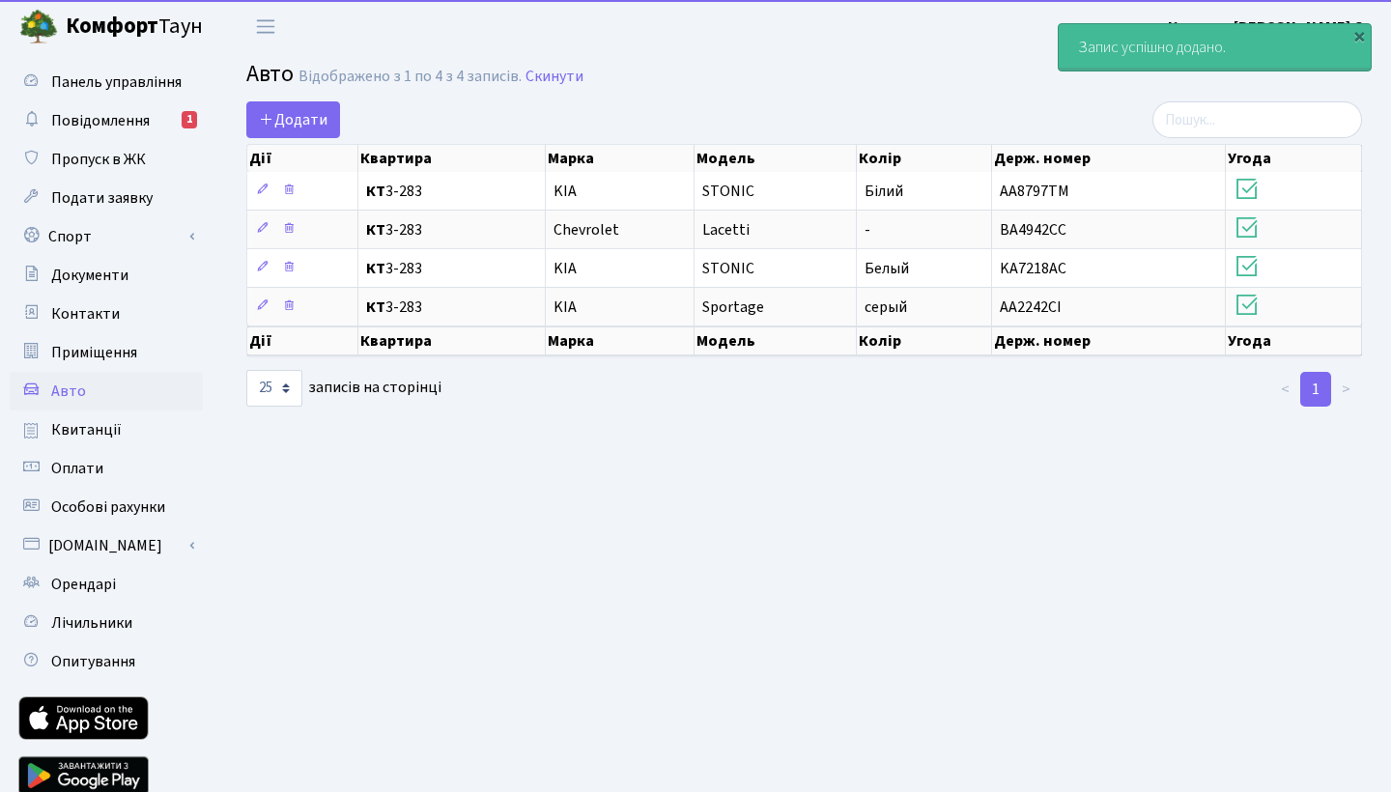
select select "25"
